Goal: Find contact information: Find contact information

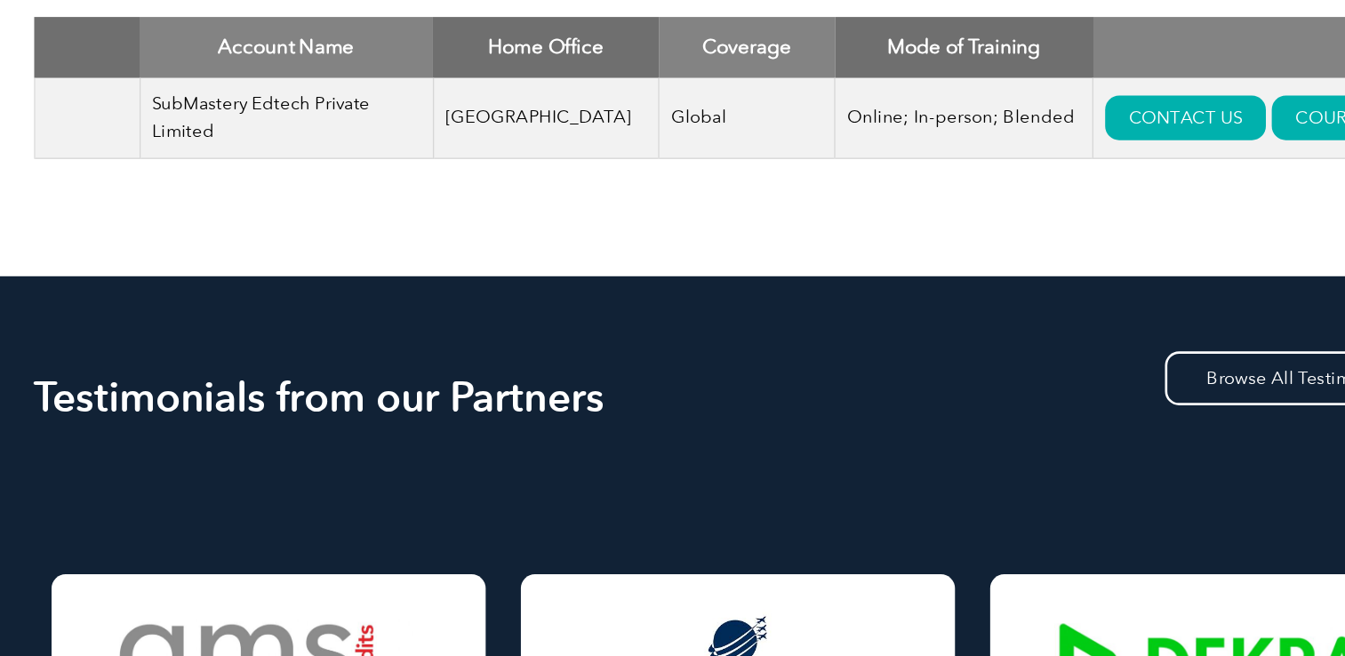
scroll to position [712, 0]
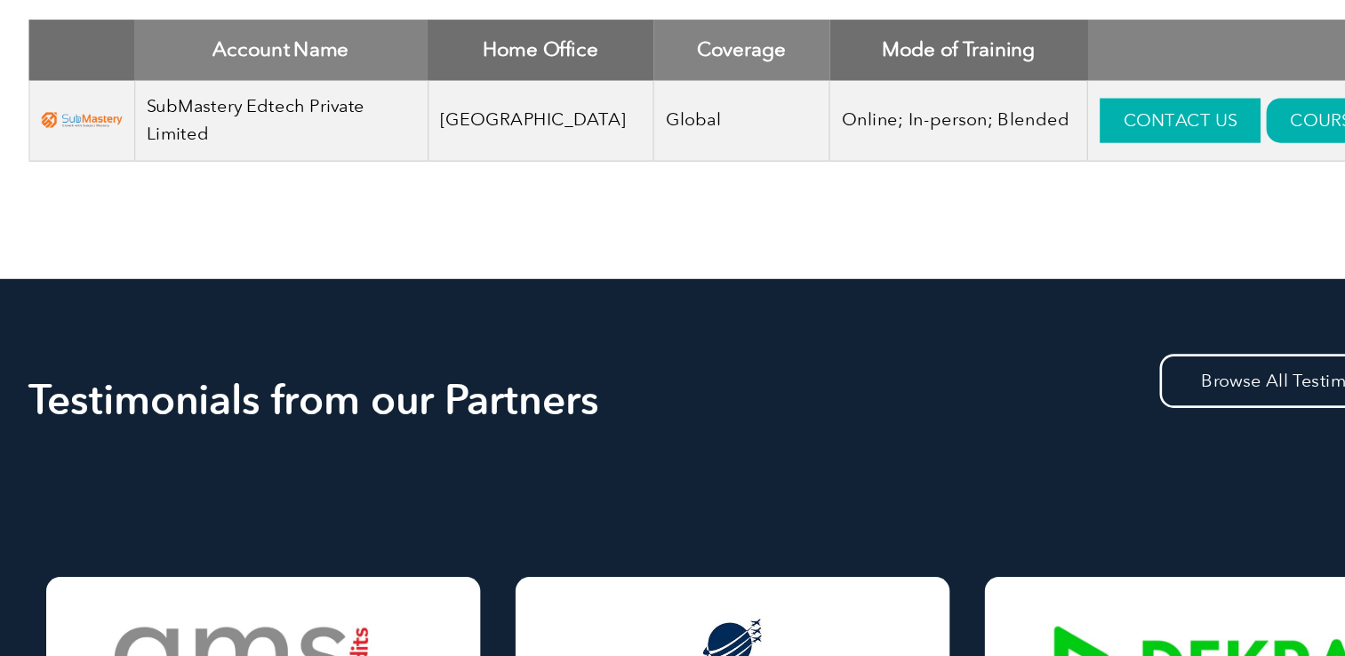
click at [974, 137] on link "CONTACT US" at bounding box center [1012, 146] width 122 height 34
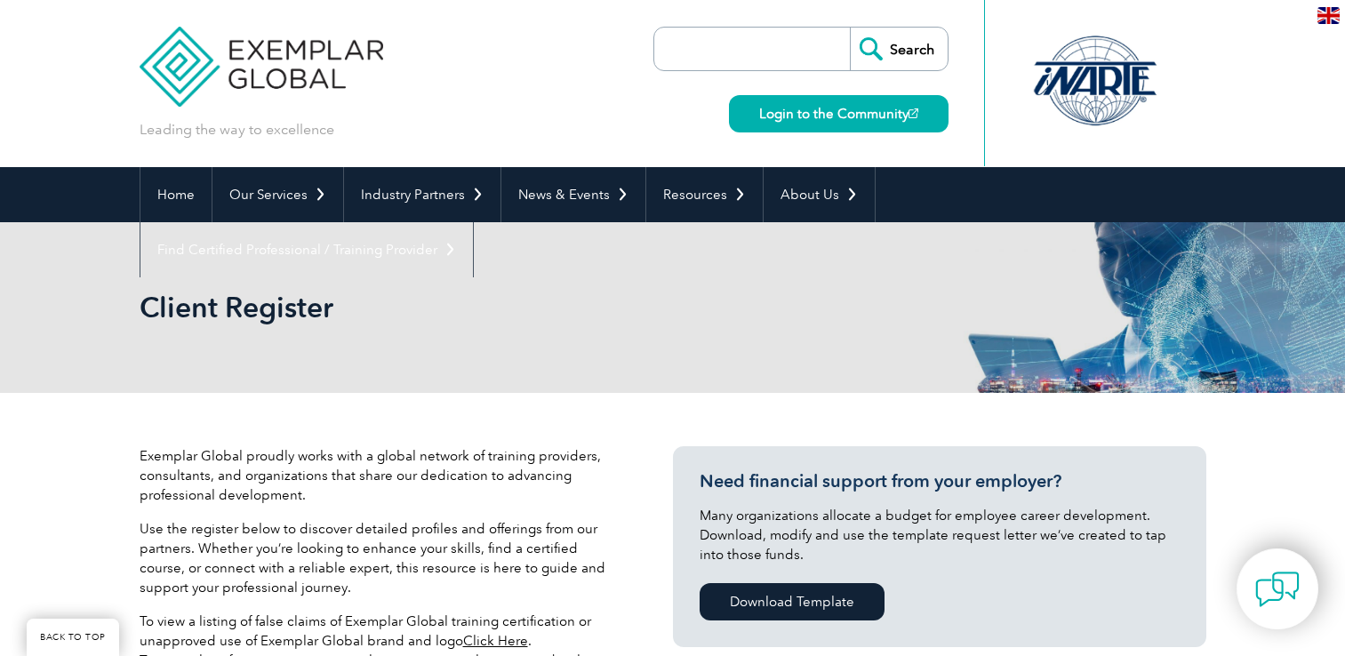
scroll to position [484, 0]
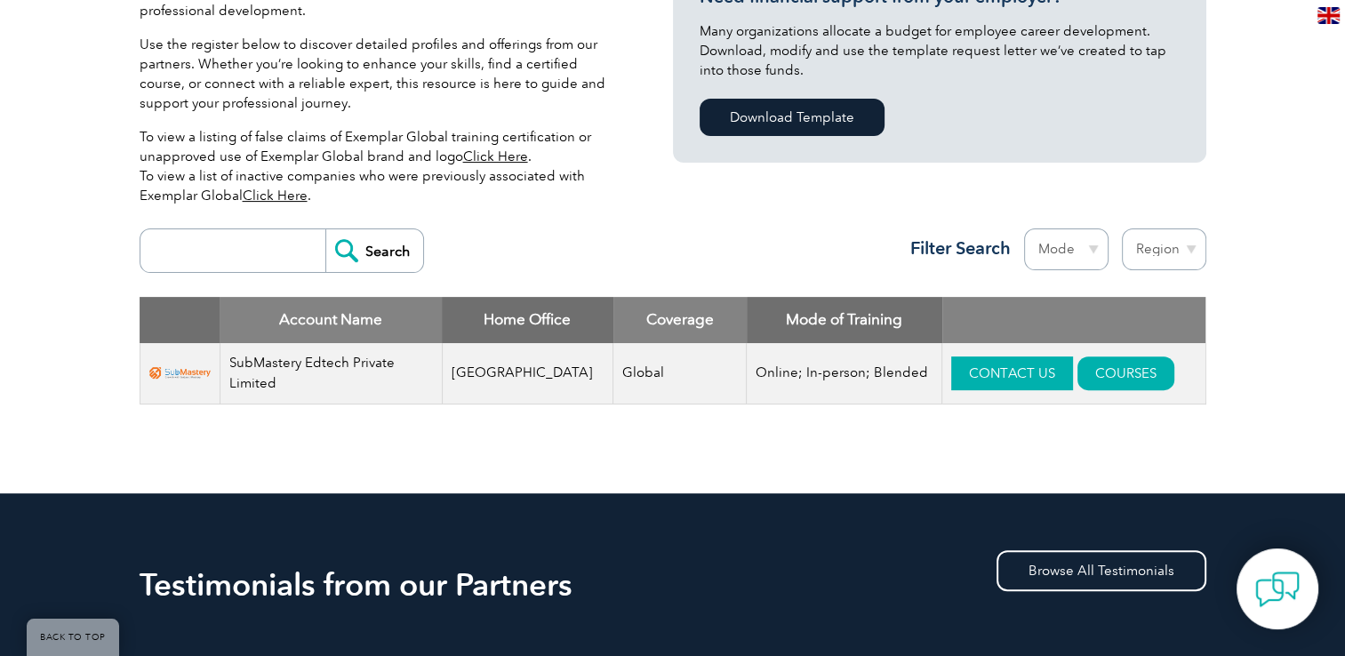
click at [985, 386] on link "CONTACT US" at bounding box center [1012, 373] width 122 height 34
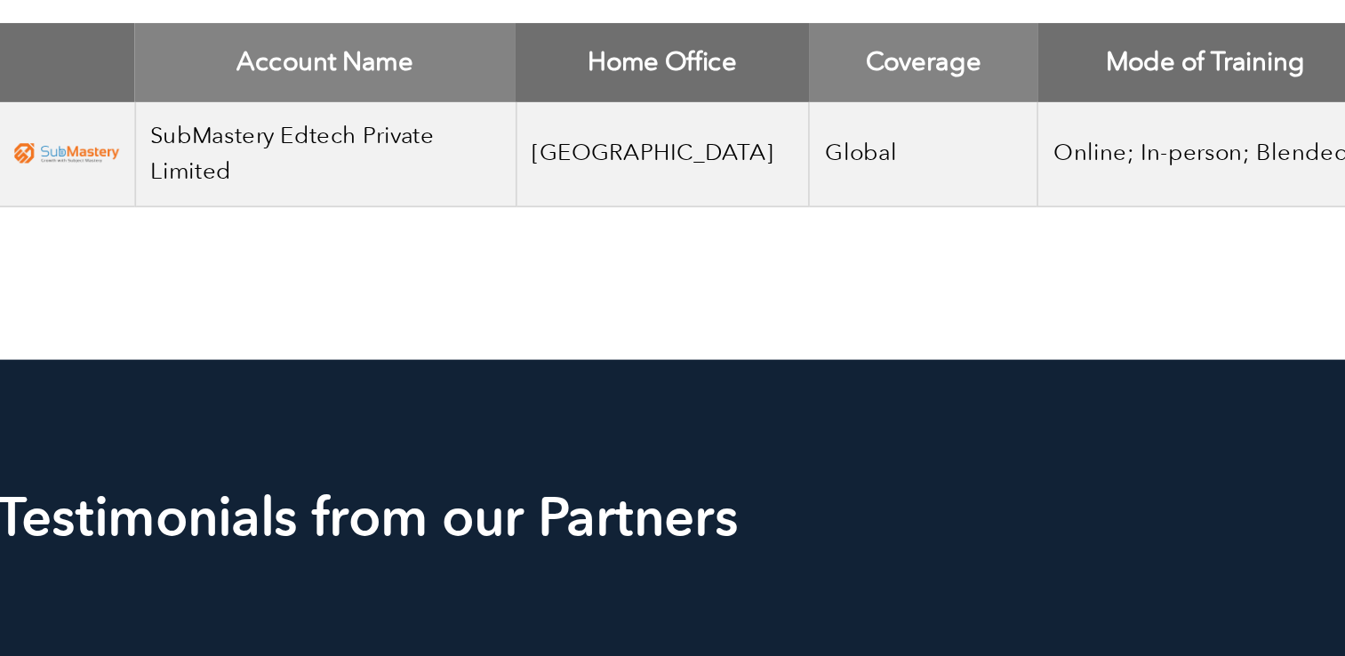
scroll to position [742, 0]
